Goal: Use online tool/utility: Utilize a website feature to perform a specific function

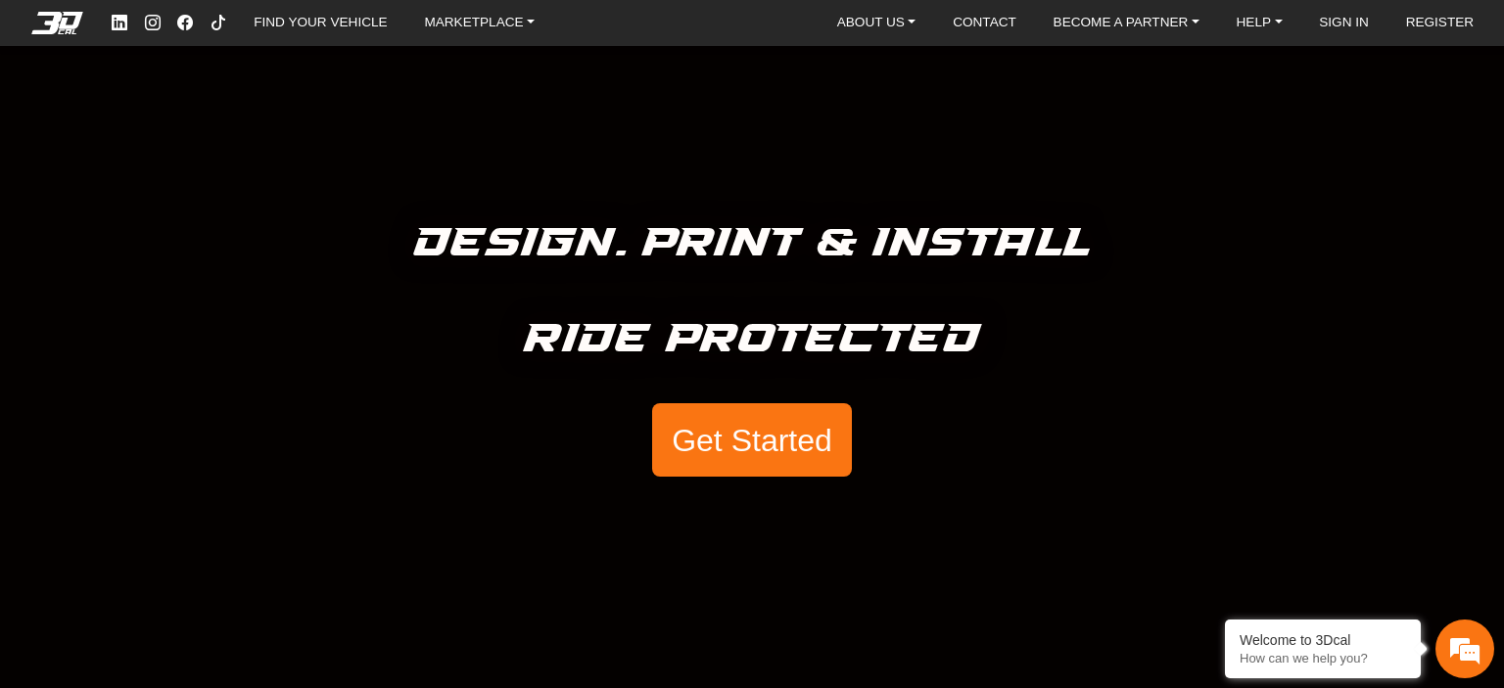
click at [715, 438] on button "Get Started" at bounding box center [752, 440] width 200 height 74
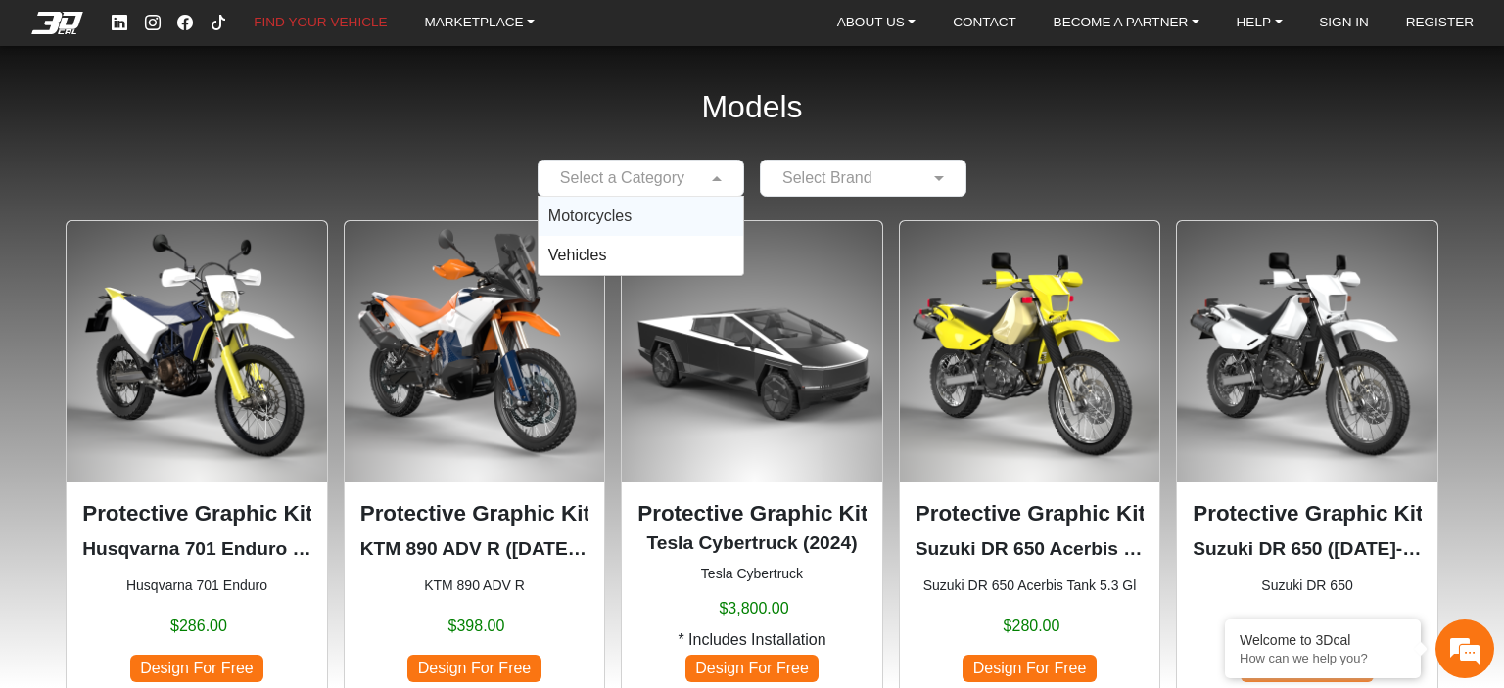
click at [642, 174] on input "text" at bounding box center [621, 177] width 146 height 23
click at [638, 222] on div "Motorcycles" at bounding box center [640, 216] width 205 height 39
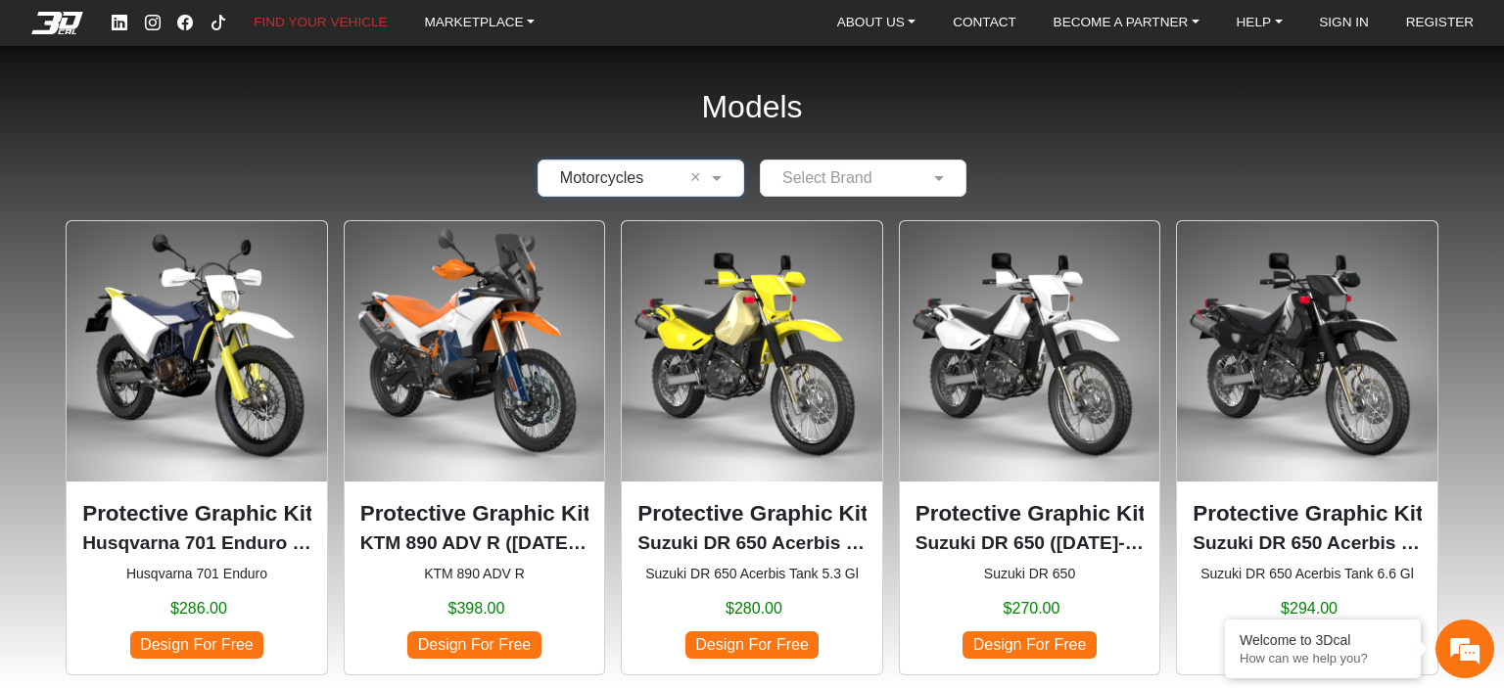
click at [787, 175] on input "text" at bounding box center [843, 177] width 146 height 23
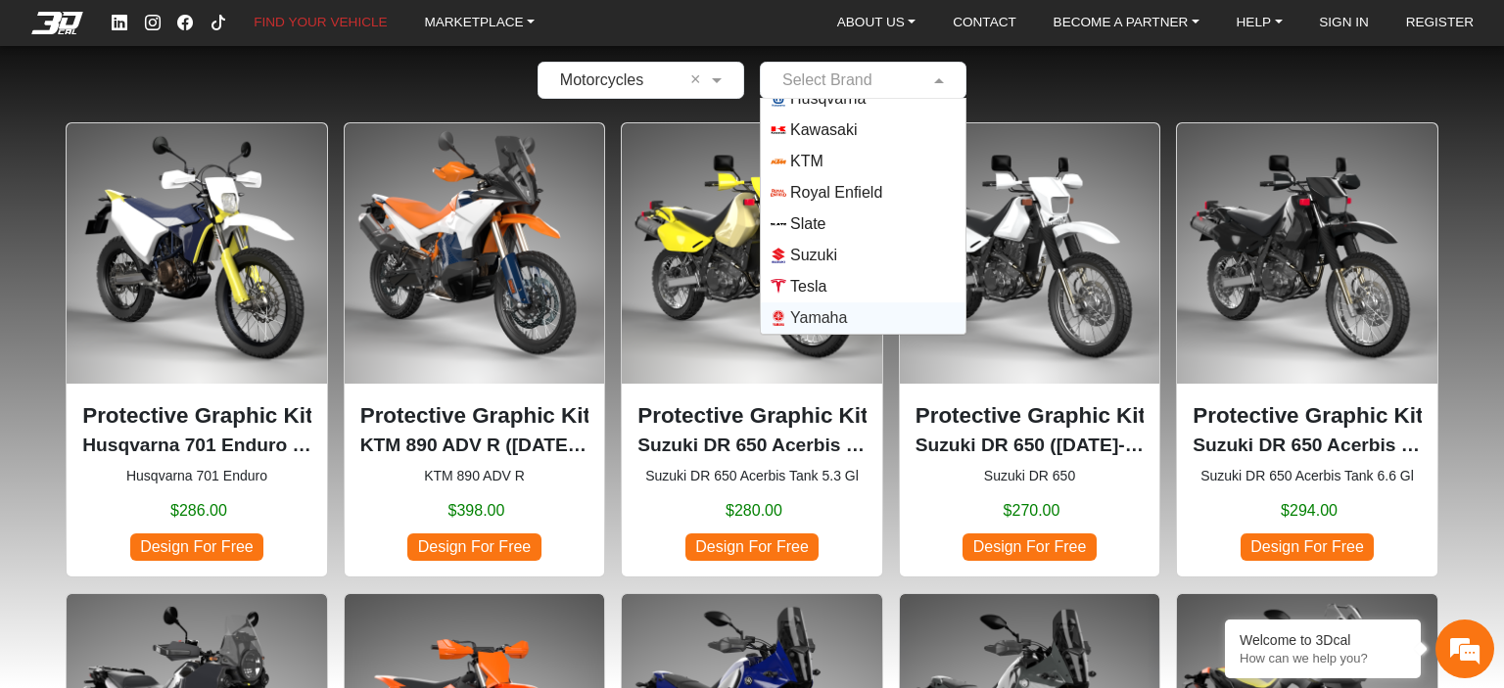
click at [809, 316] on span "Yamaha" at bounding box center [818, 317] width 57 height 23
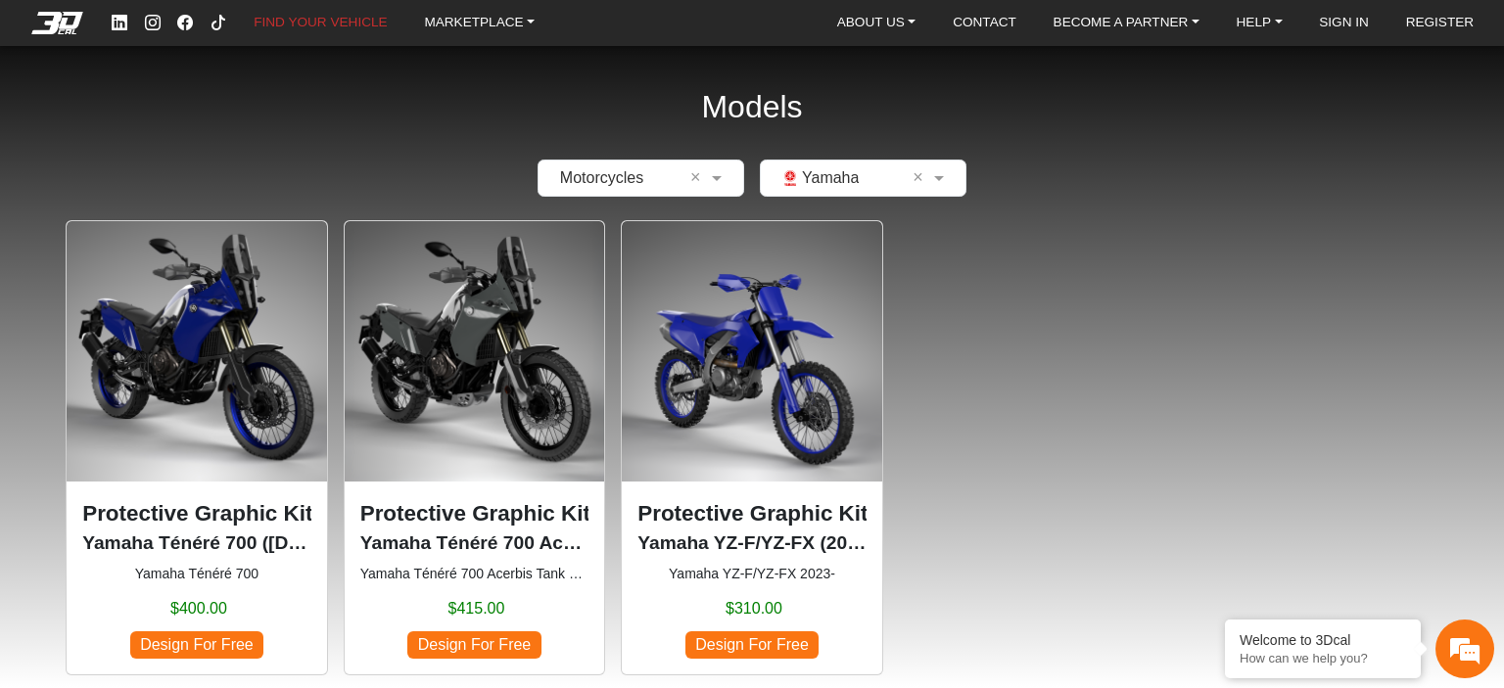
click at [799, 545] on p "Yamaha YZ-F/YZ-FX (2023-)" at bounding box center [751, 544] width 229 height 28
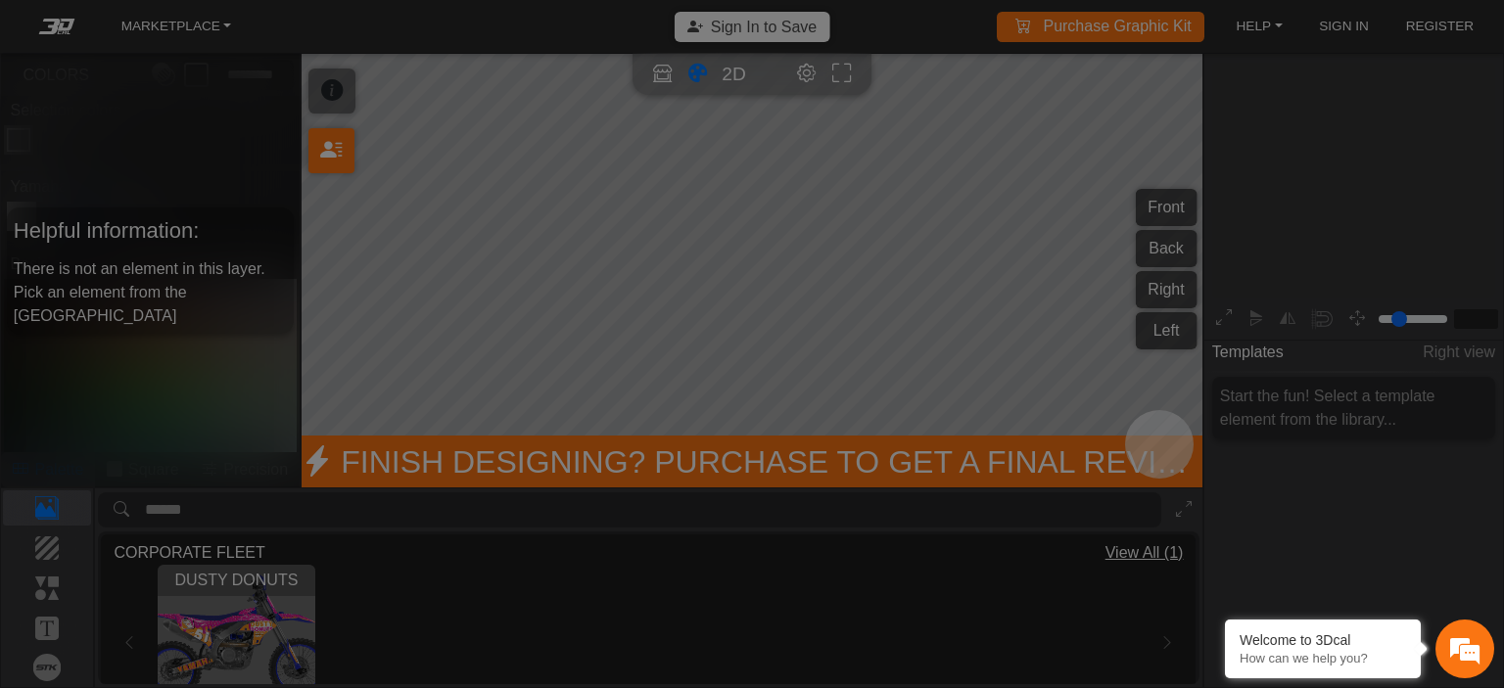
type input "*"
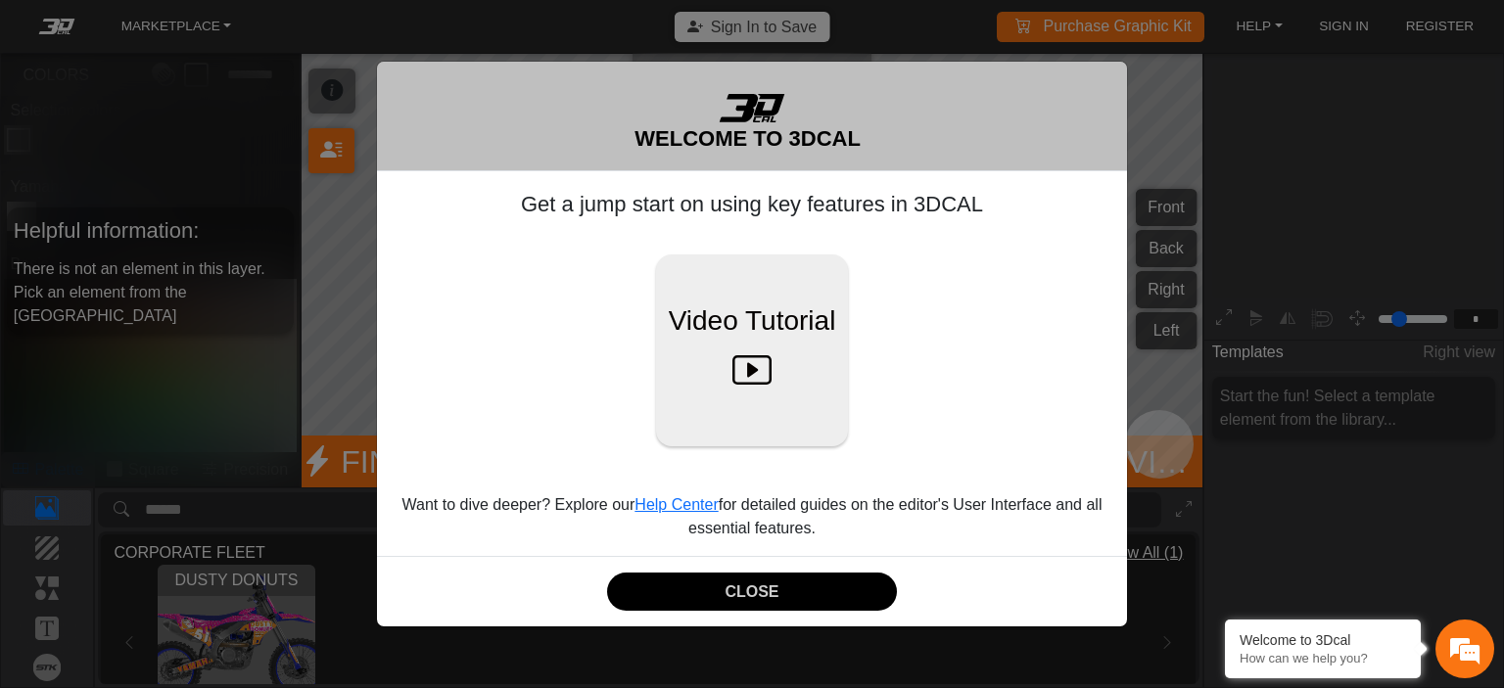
scroll to position [243, 219]
click at [676, 593] on button "CLOSE" at bounding box center [752, 592] width 291 height 38
click at [731, 586] on button "CLOSE" at bounding box center [752, 592] width 291 height 38
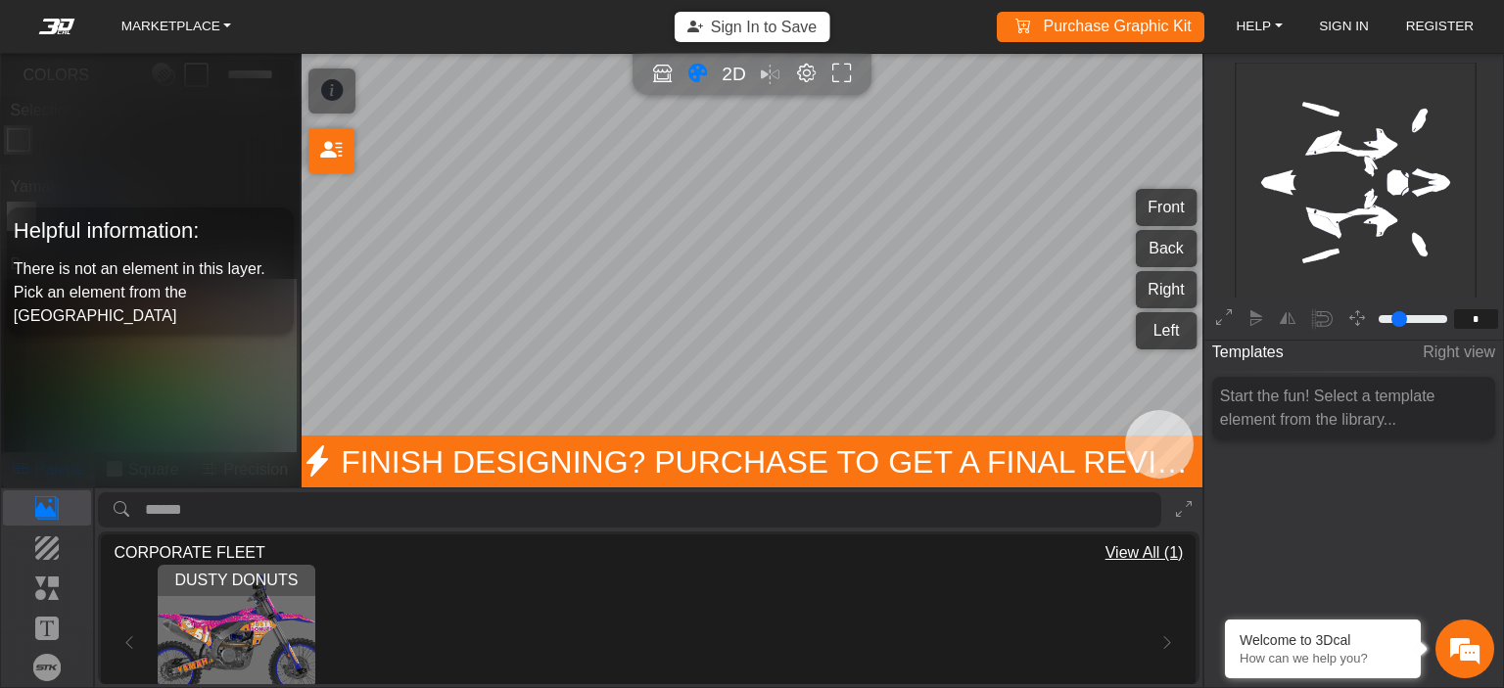
scroll to position [0, 0]
click at [737, 70] on span "2D" at bounding box center [733, 74] width 26 height 23
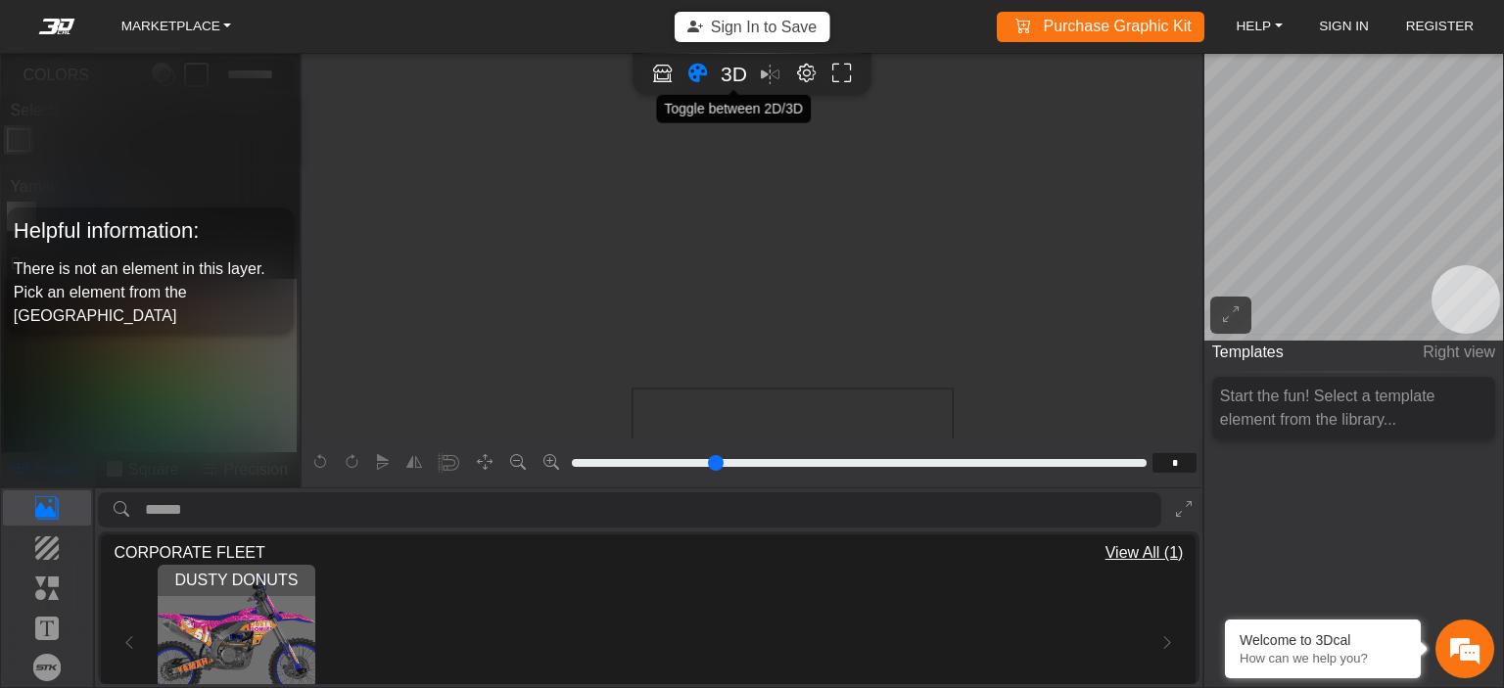
scroll to position [301, 38]
